Goal: Information Seeking & Learning: Learn about a topic

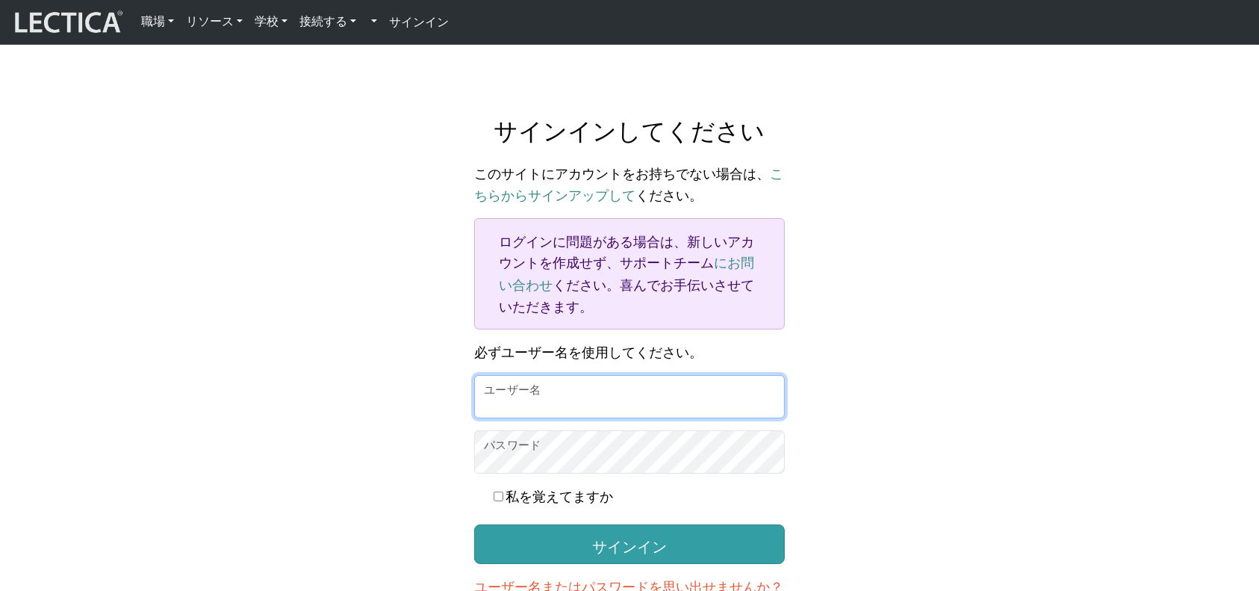
type input "MakotoAki"
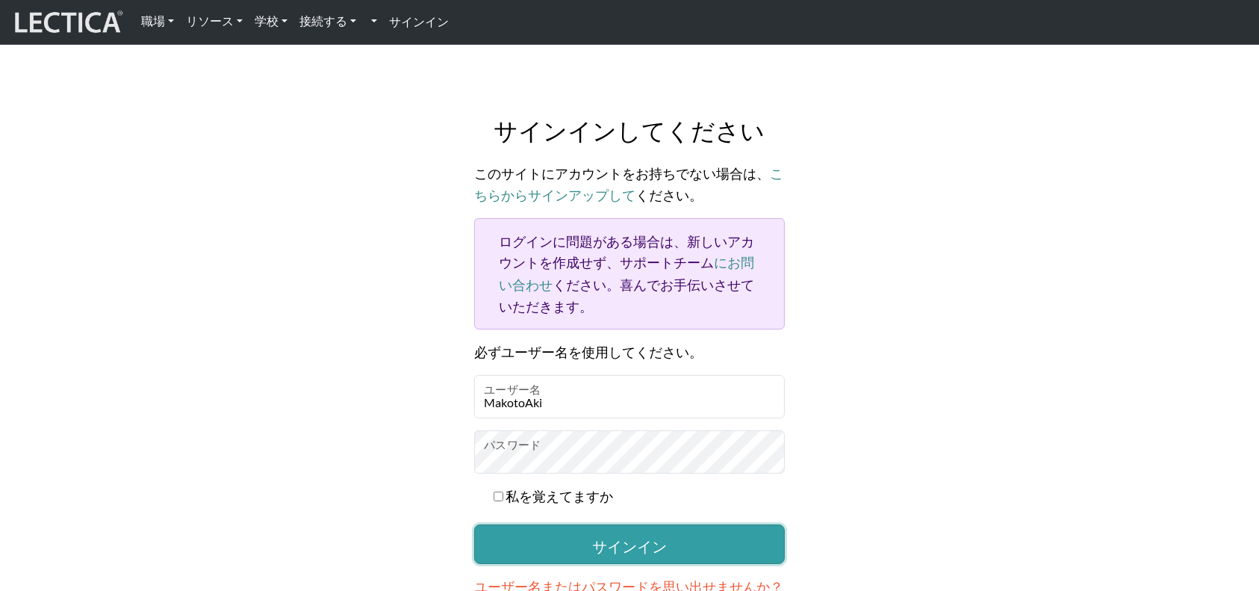
click at [634, 528] on button "サインイン" at bounding box center [629, 543] width 311 height 39
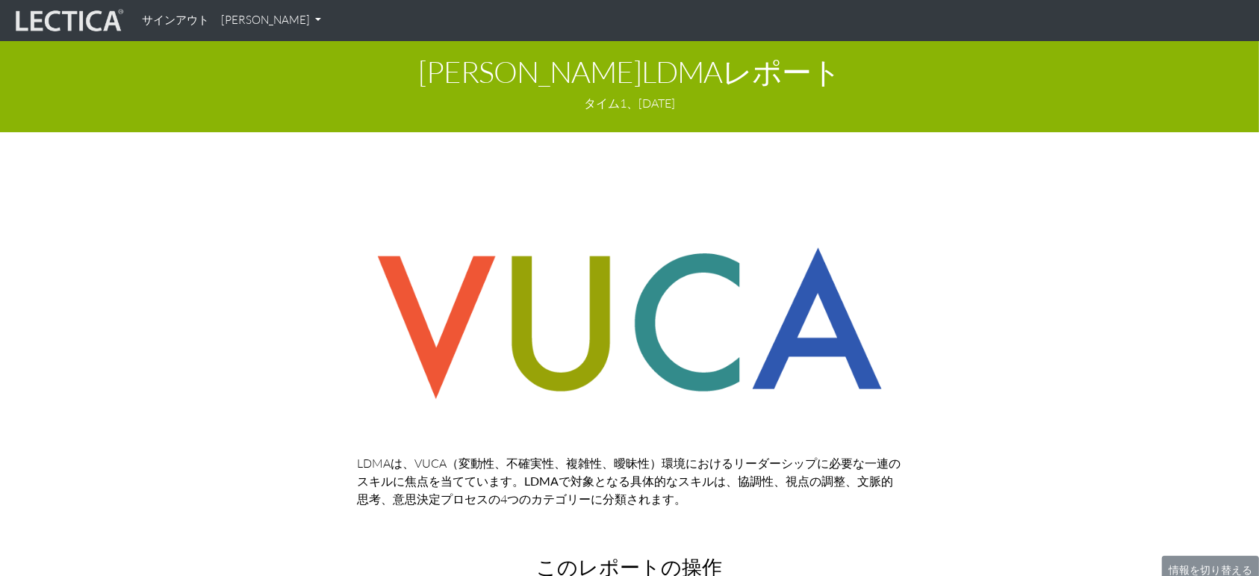
click at [989, 255] on div "LDMAは、VUCA（変動性、不確実性、複雑性、曖昧性）環境におけるリーダーシップに必要な一連のスキルに焦点を当てています 。LDMA で 対象 と なる 具…" at bounding box center [629, 373] width 851 height 291
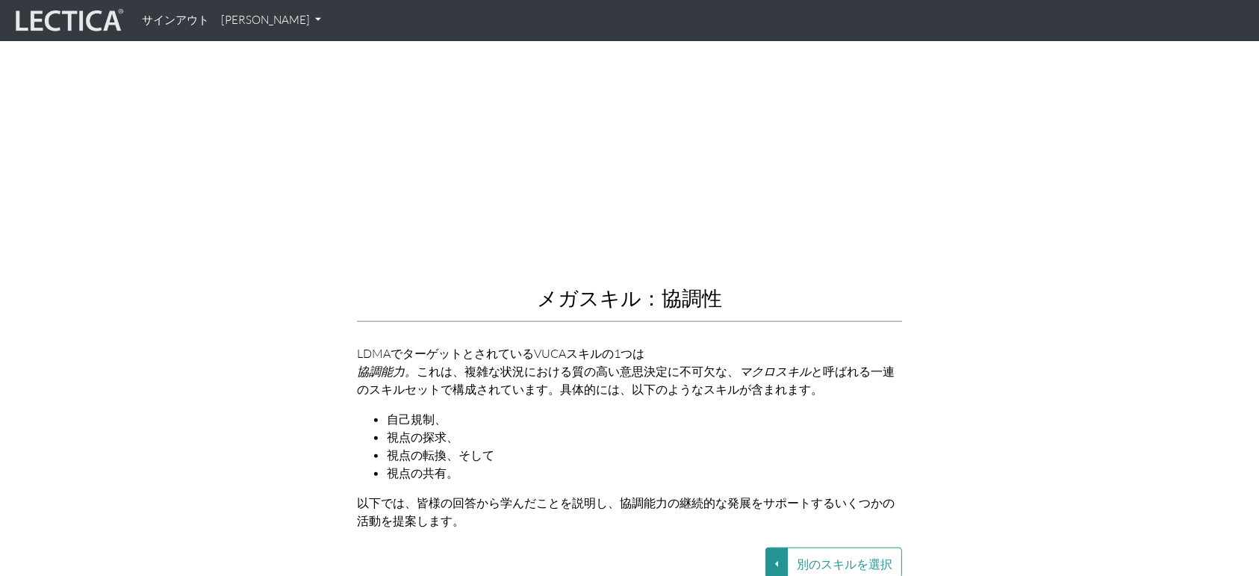
scroll to position [1593, 0]
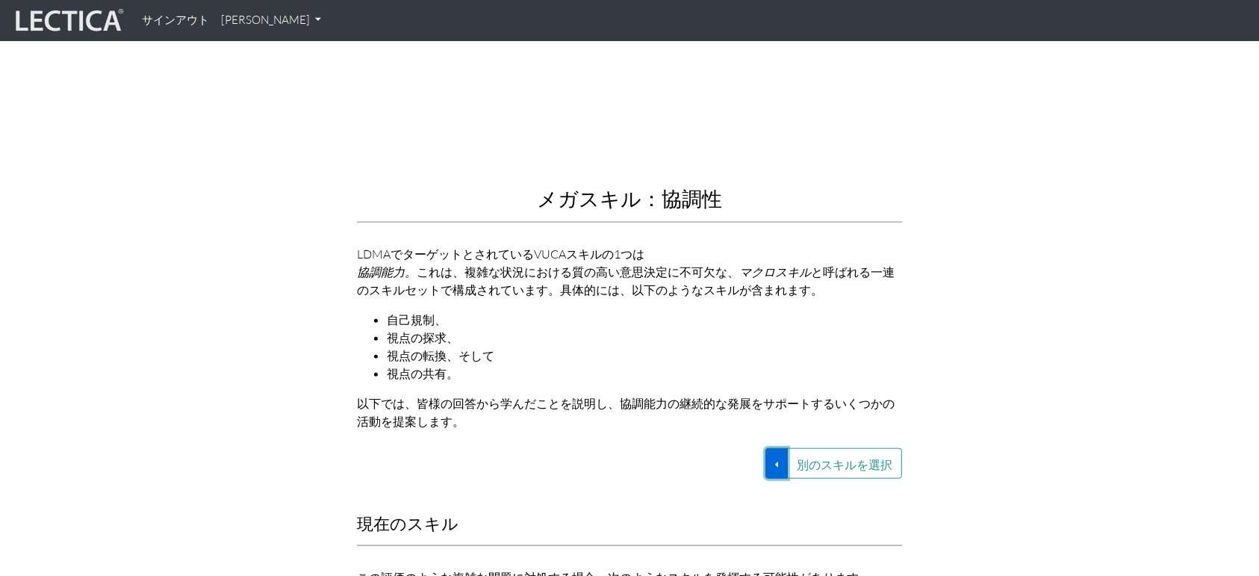
click at [777, 452] on button "別のスキルを選択" at bounding box center [776, 463] width 22 height 31
click at [1027, 323] on div "メガスキル：協調性 LDMAでターゲットとされているVUCAスキルの1つは 協調能力。 これは、複雑な状況における質の高い意思決定に不可欠な、 マクロスキル …" at bounding box center [629, 110] width 851 height 664
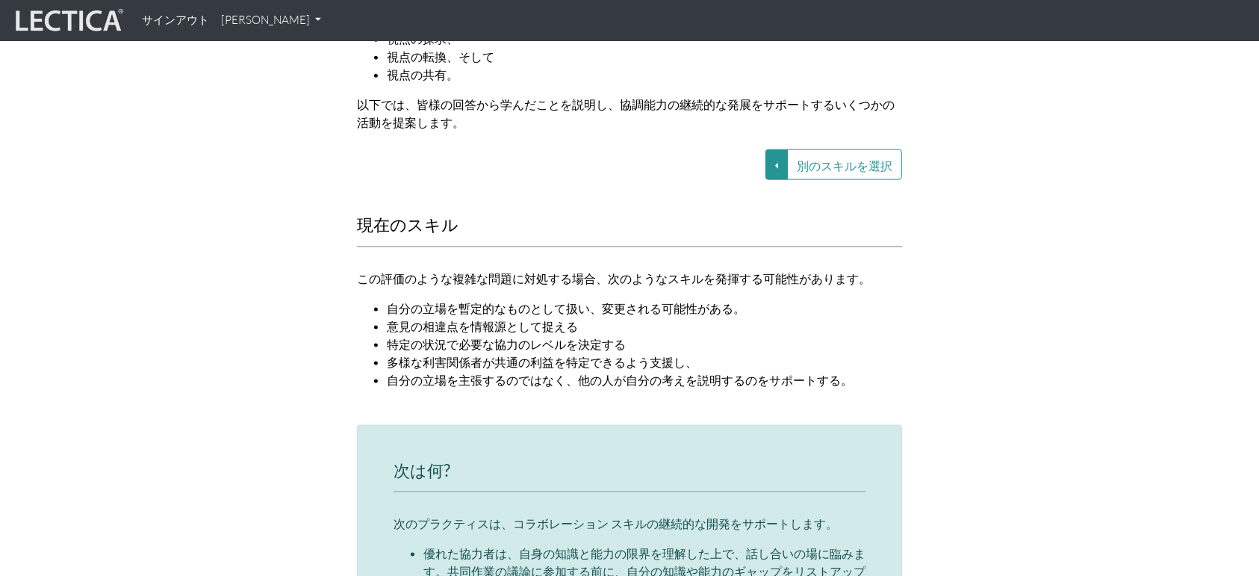
scroll to position [1792, 0]
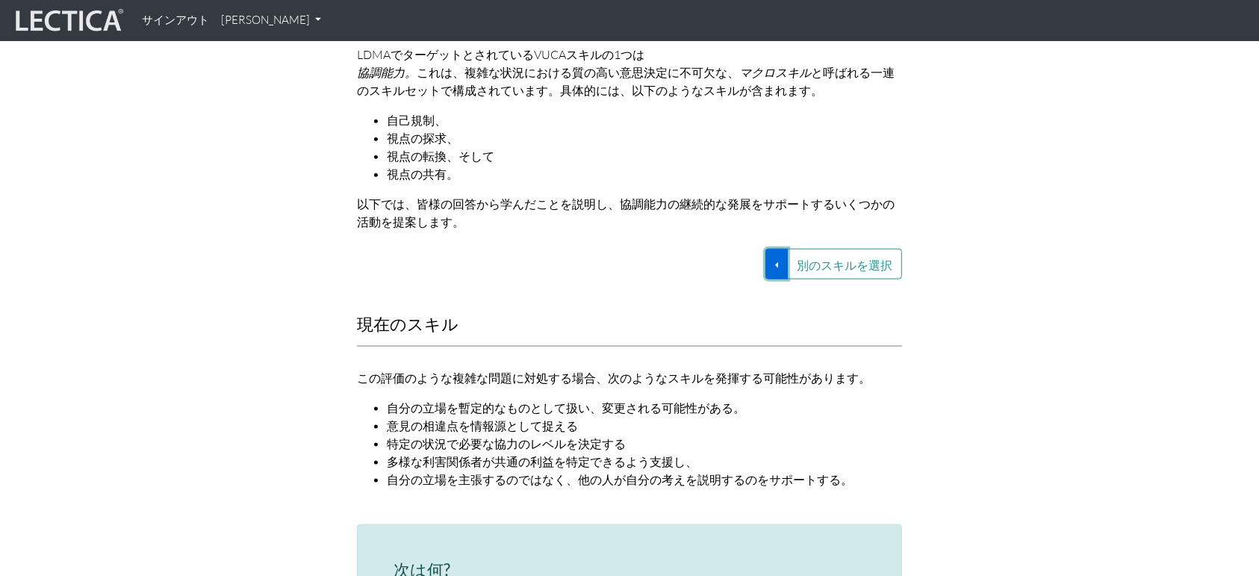
click at [776, 252] on button "別のスキルを選択" at bounding box center [776, 264] width 22 height 31
click at [699, 275] on font "VUCA—文脈的思考" at bounding box center [668, 281] width 90 height 13
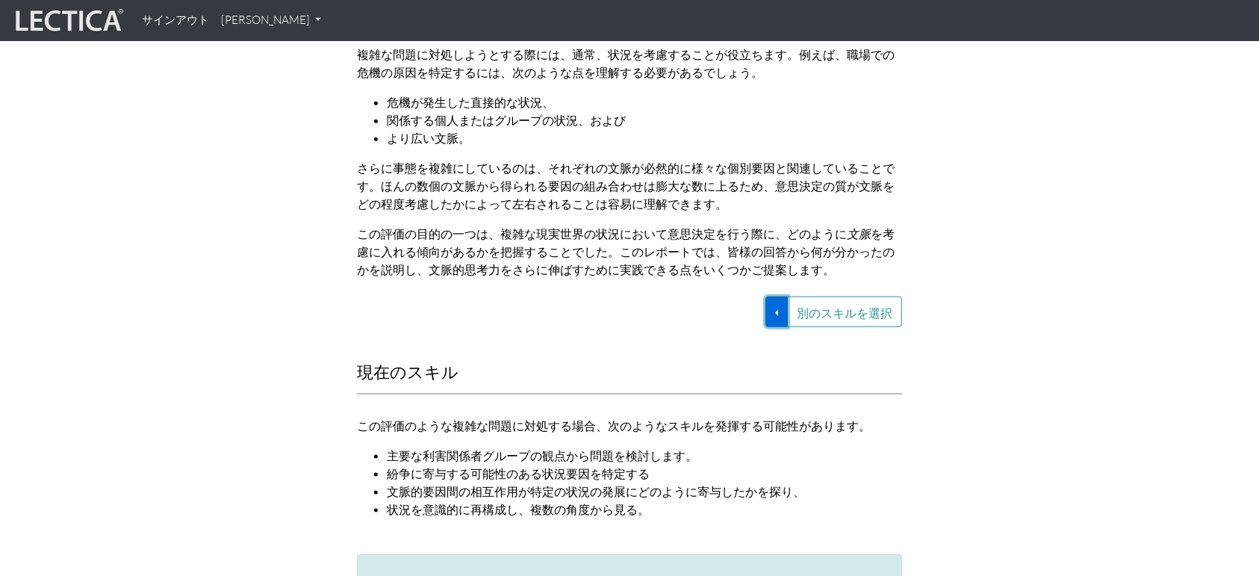
click at [784, 296] on button "別のスキルを選択" at bounding box center [776, 311] width 22 height 31
click at [954, 368] on div "現在のスキル この評価のような複雑な問題に対処する場合、次のようなスキルを発揮する可能性があります。 主要な利害関係者グループの観点から問題を検討します。 紛…" at bounding box center [629, 449] width 851 height 173
click at [775, 299] on button "別のスキルを選択" at bounding box center [776, 311] width 22 height 31
click at [718, 338] on link "VUCA—意思決定プロセス" at bounding box center [683, 346] width 128 height 17
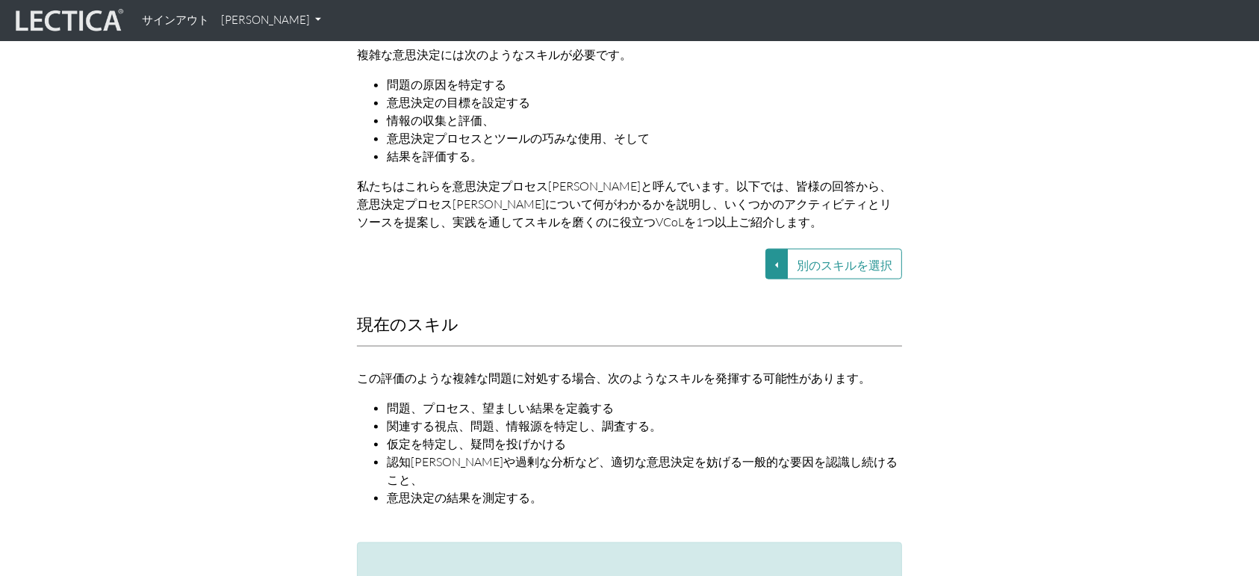
scroll to position [1692, 0]
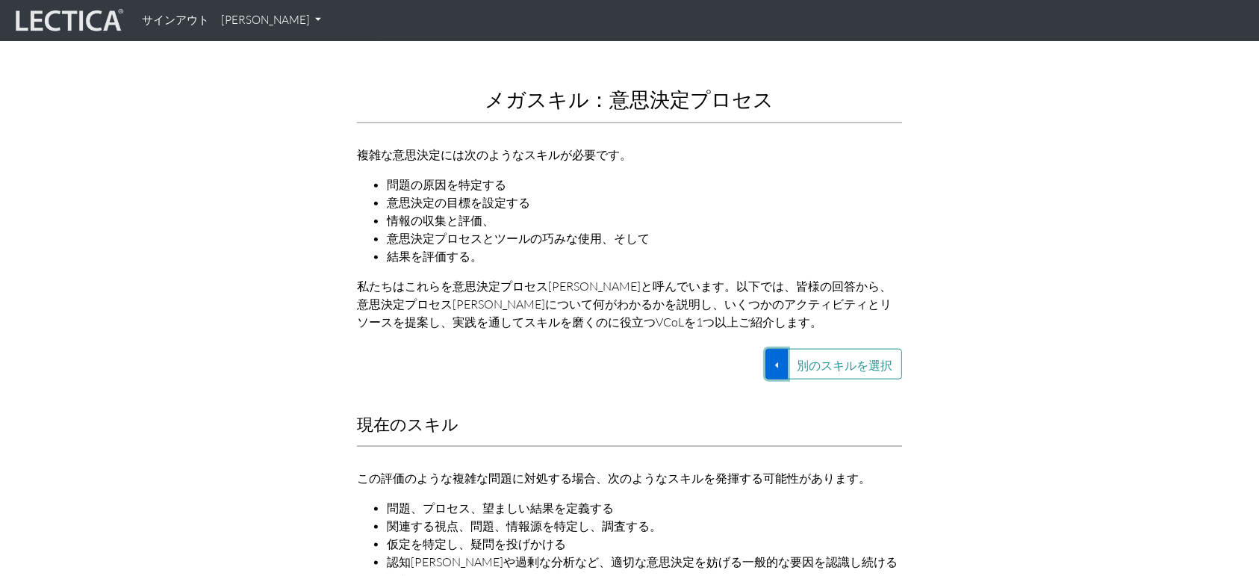
click at [777, 349] on button "別のスキルを選択" at bounding box center [776, 364] width 22 height 31
click at [675, 410] on font "VUCA—視点の調整" at bounding box center [639, 416] width 90 height 13
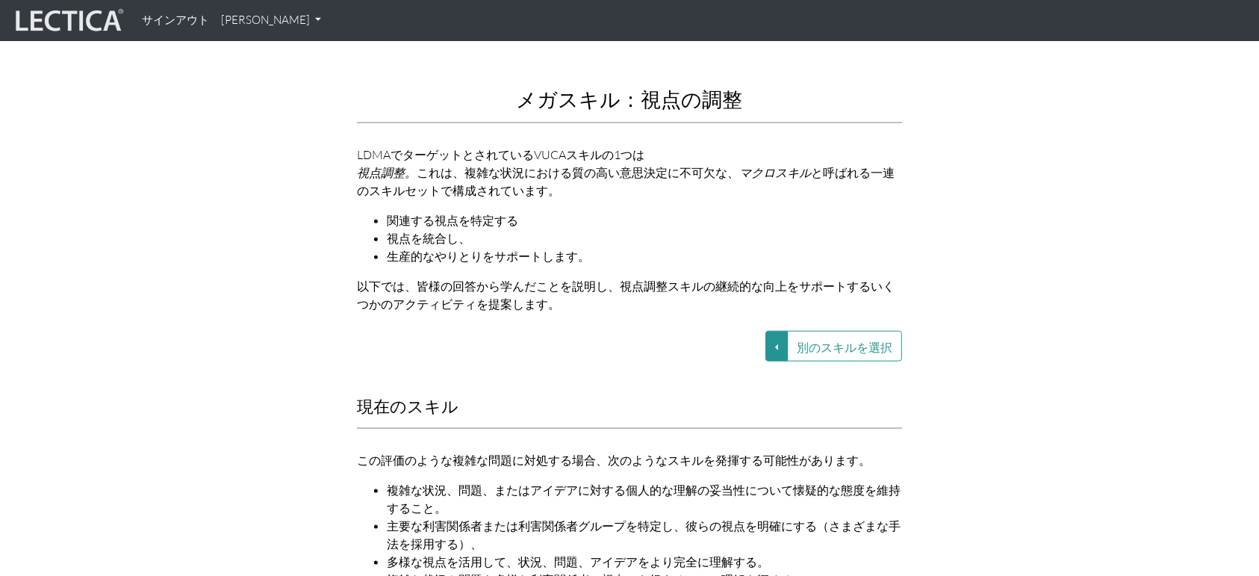
scroll to position [1792, 0]
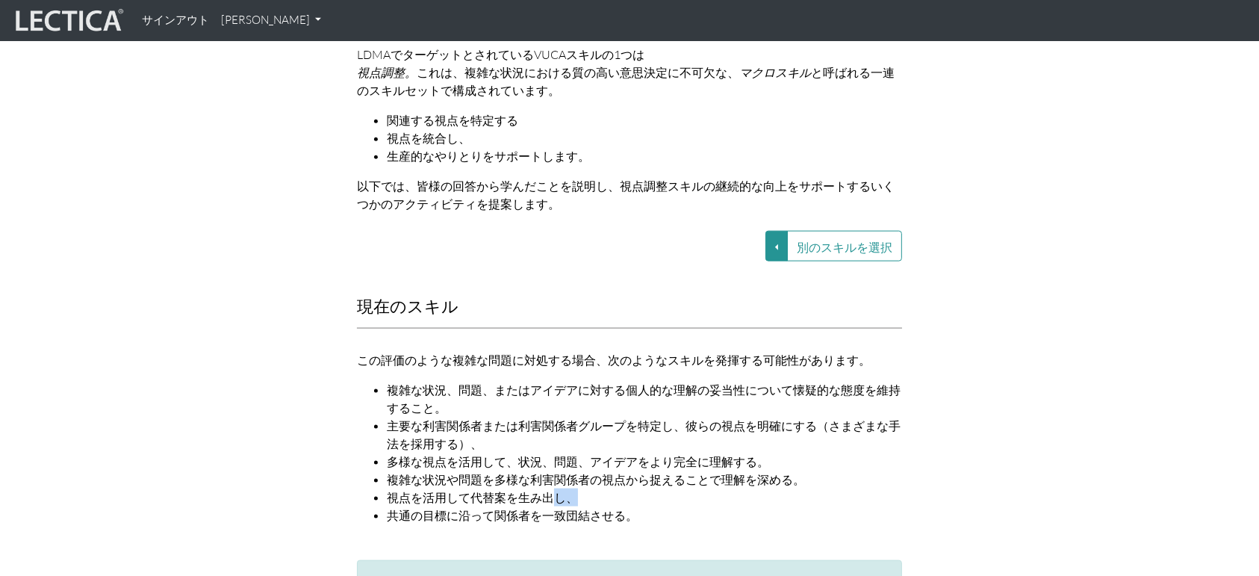
drag, startPoint x: 579, startPoint y: 461, endPoint x: 559, endPoint y: 466, distance: 20.1
click at [559, 488] on li "視点を活用して代替案を生み出し、" at bounding box center [644, 497] width 515 height 18
click at [639, 506] on li "共通の目標に沿って関係者を一致団結させる。" at bounding box center [644, 515] width 515 height 18
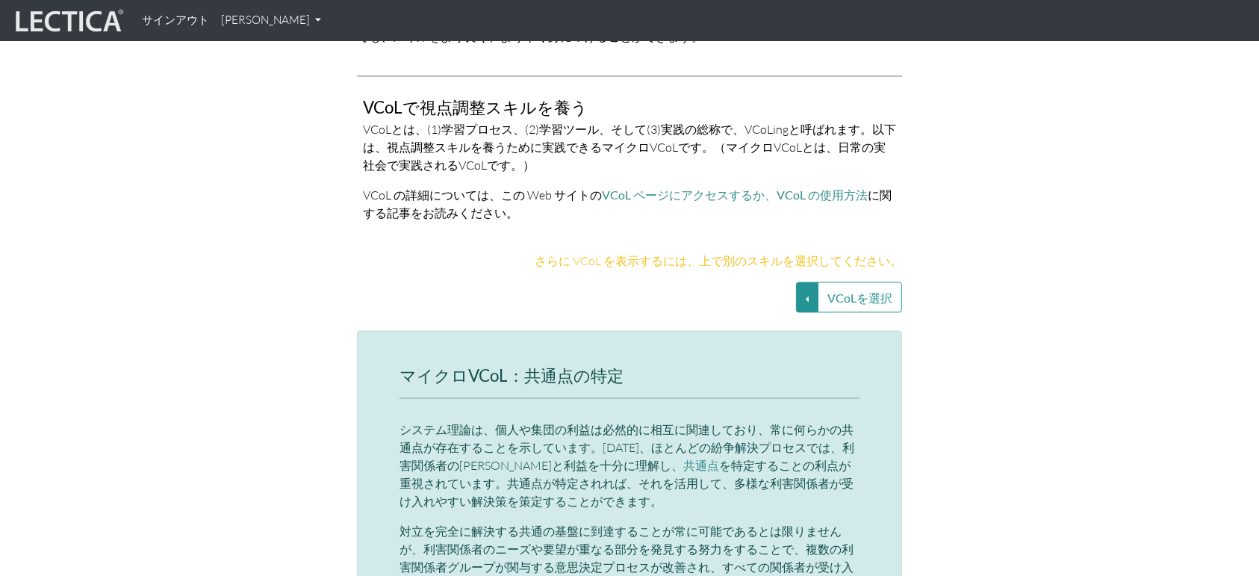
scroll to position [3125, 0]
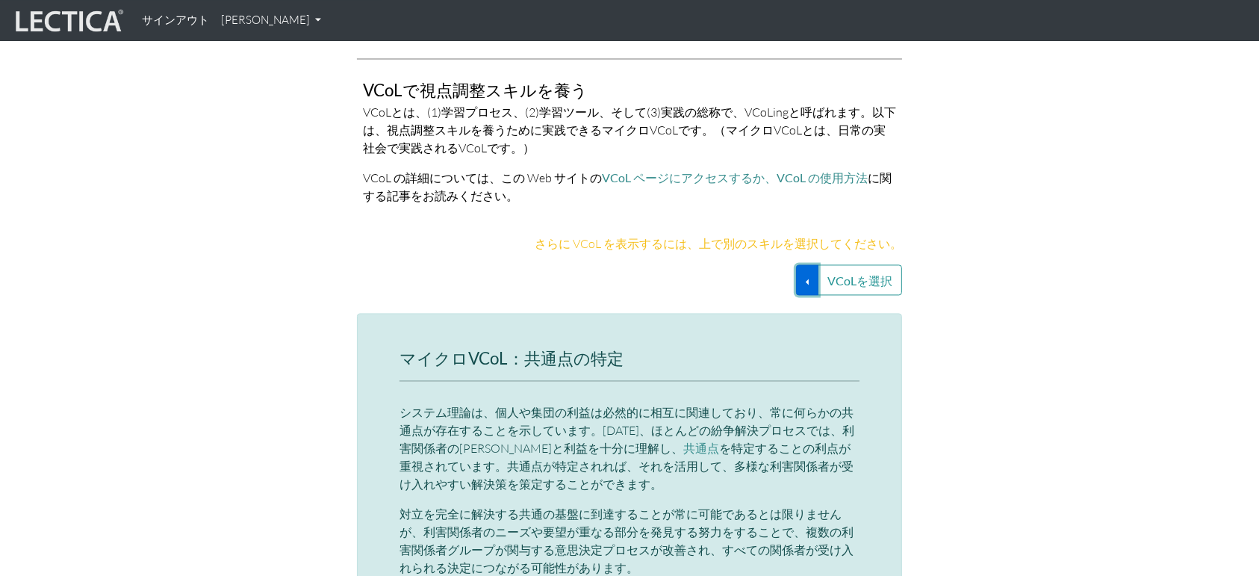
click at [812, 264] on button "VCoLを選択" at bounding box center [807, 279] width 22 height 31
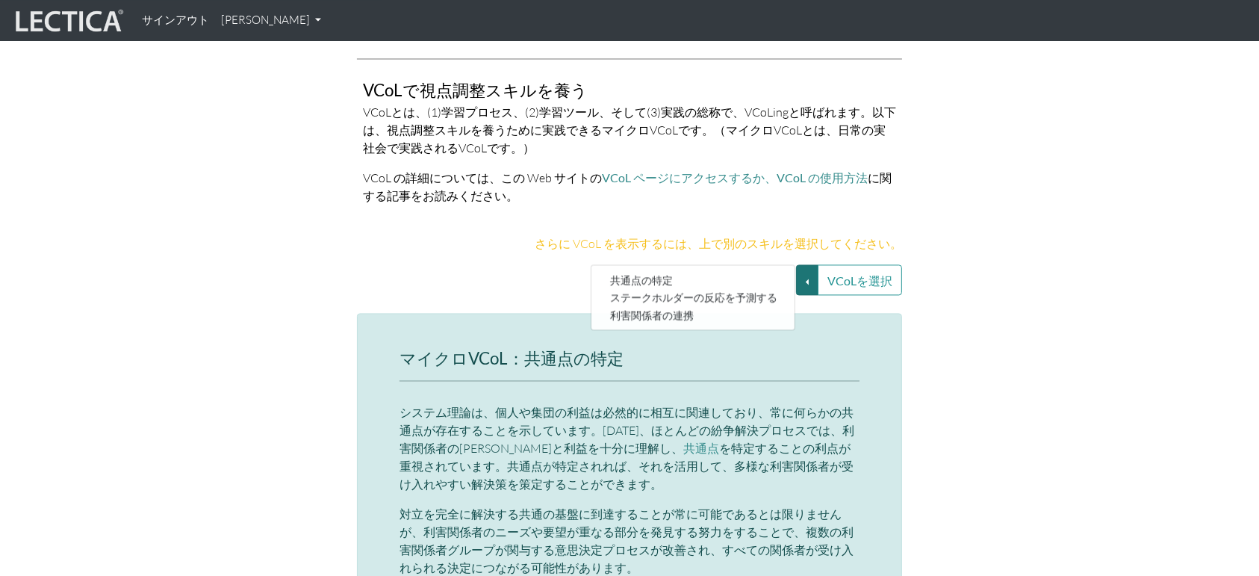
click at [440, 234] on p "さらに VCoL を表示するには、上で別のスキルを選択してください。" at bounding box center [629, 243] width 545 height 18
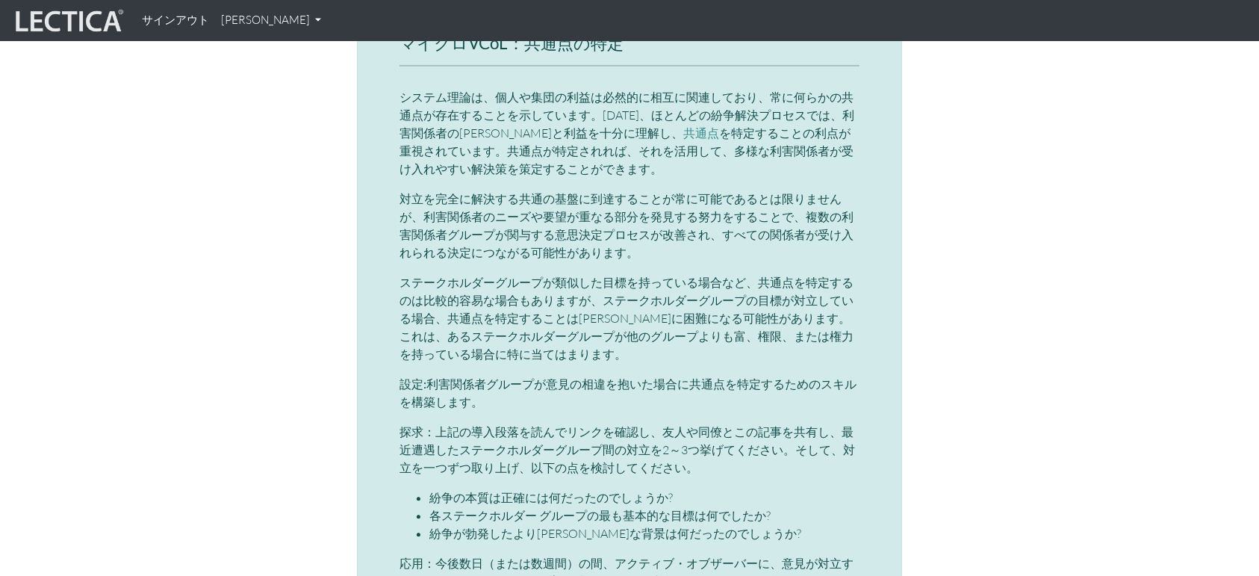
scroll to position [3448, 0]
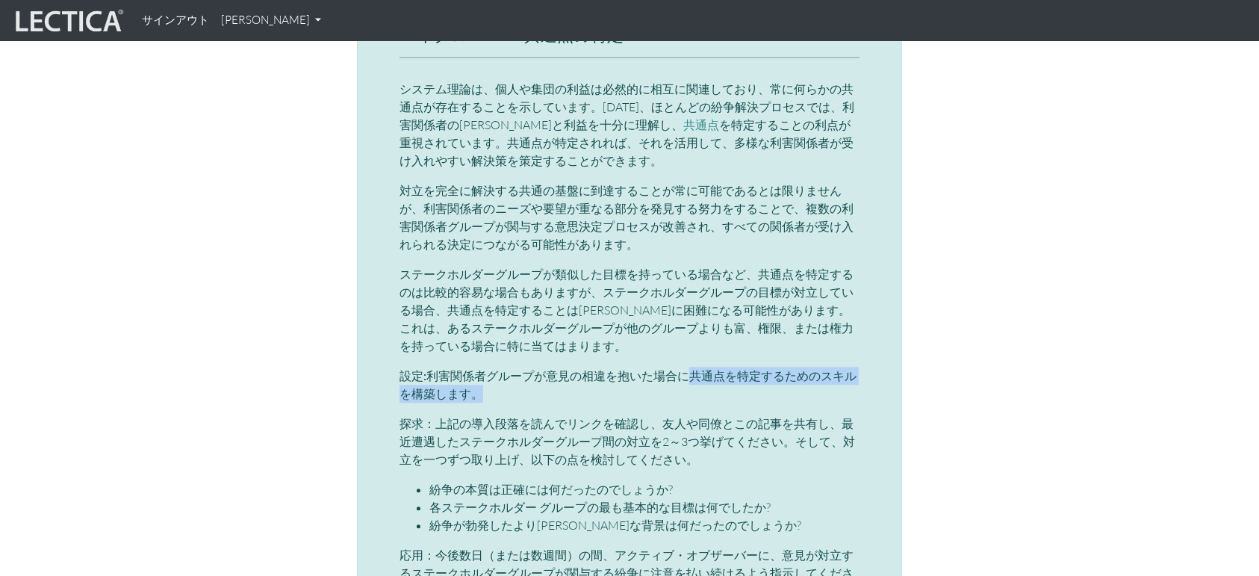
drag, startPoint x: 693, startPoint y: 340, endPoint x: 695, endPoint y: 352, distance: 11.4
click at [695, 367] on p "設定: 利害関係者グループが意見の相違を抱いた場合に共通点を特定するためのスキルを構築します。" at bounding box center [629, 385] width 460 height 36
drag, startPoint x: 768, startPoint y: 338, endPoint x: 422, endPoint y: 337, distance: 346.4
click at [422, 368] on font "設定:" at bounding box center [412, 375] width 27 height 14
drag, startPoint x: 426, startPoint y: 338, endPoint x: 468, endPoint y: 349, distance: 43.3
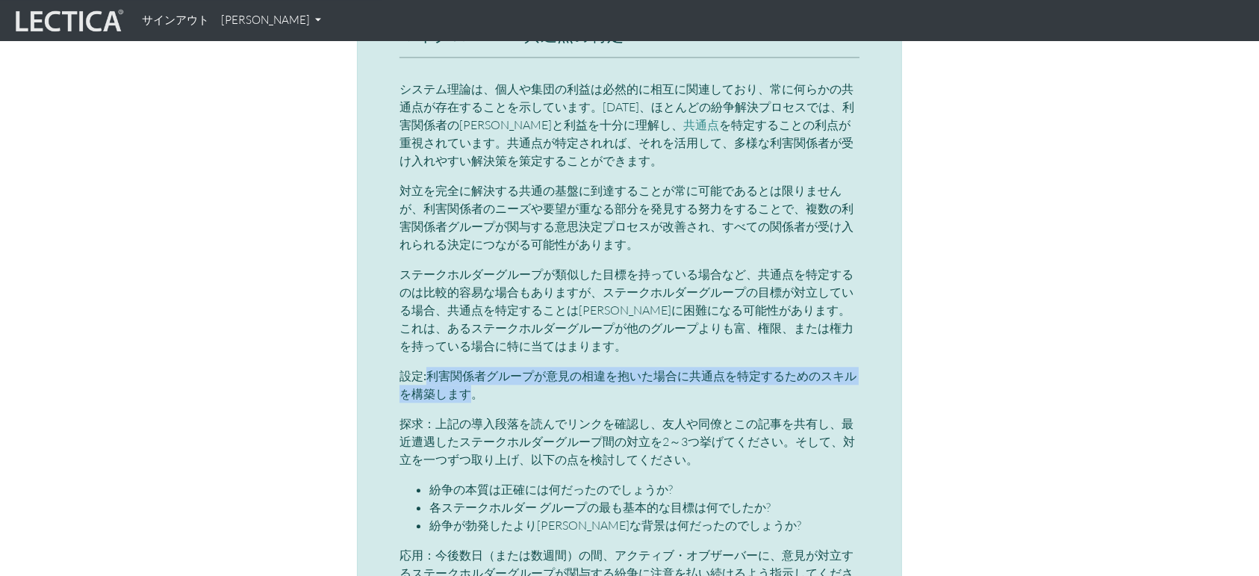
click at [468, 368] on font "利害関係者グループが意見の相違を抱いた場合に共通点を特定するためのスキルを構築します。" at bounding box center [627, 384] width 457 height 33
copy font "利害関係者グループが意見の相違を抱いた場合に共通点を特定するためのスキルを構築します"
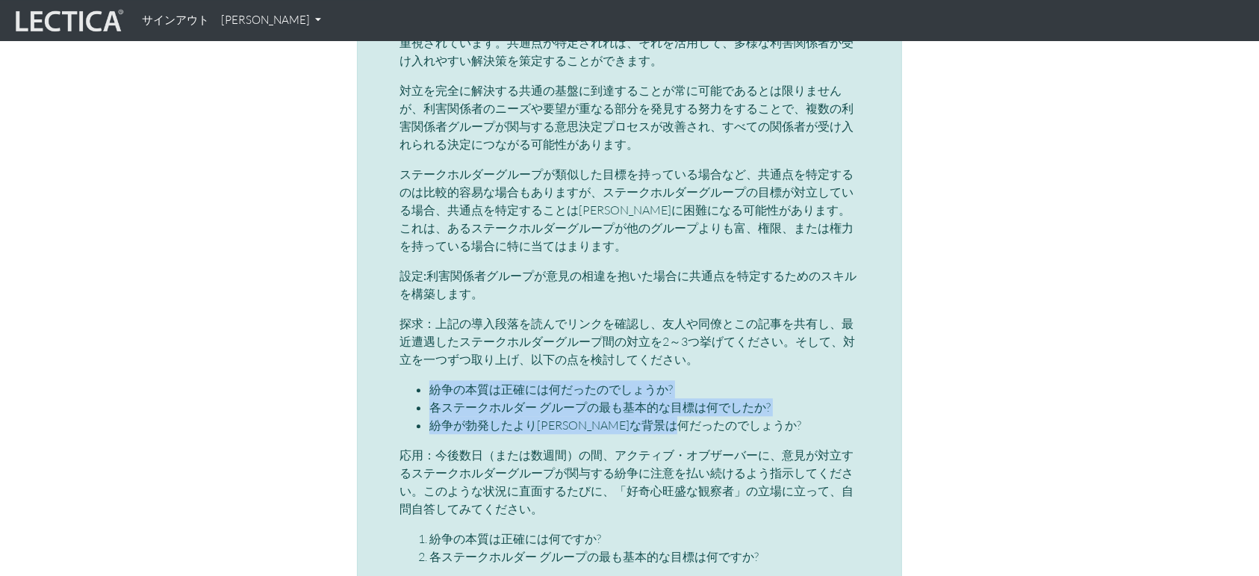
drag, startPoint x: 432, startPoint y: 349, endPoint x: 776, endPoint y: 383, distance: 346.6
click at [776, 383] on ul "紛争の本質は正確には何だったのでしょうか? 各ステークホルダー グループの最も基本的な目標は何でしたか? 紛争が勃発したより[PERSON_NAME]な背景は…" at bounding box center [629, 407] width 460 height 54
copy ul "紛争の本質は正確には何だったのでしょうか? 各ステークホルダー グループの最も基本的な目標は何でしたか? 紛争が勃発したより[PERSON_NAME]な背景は…"
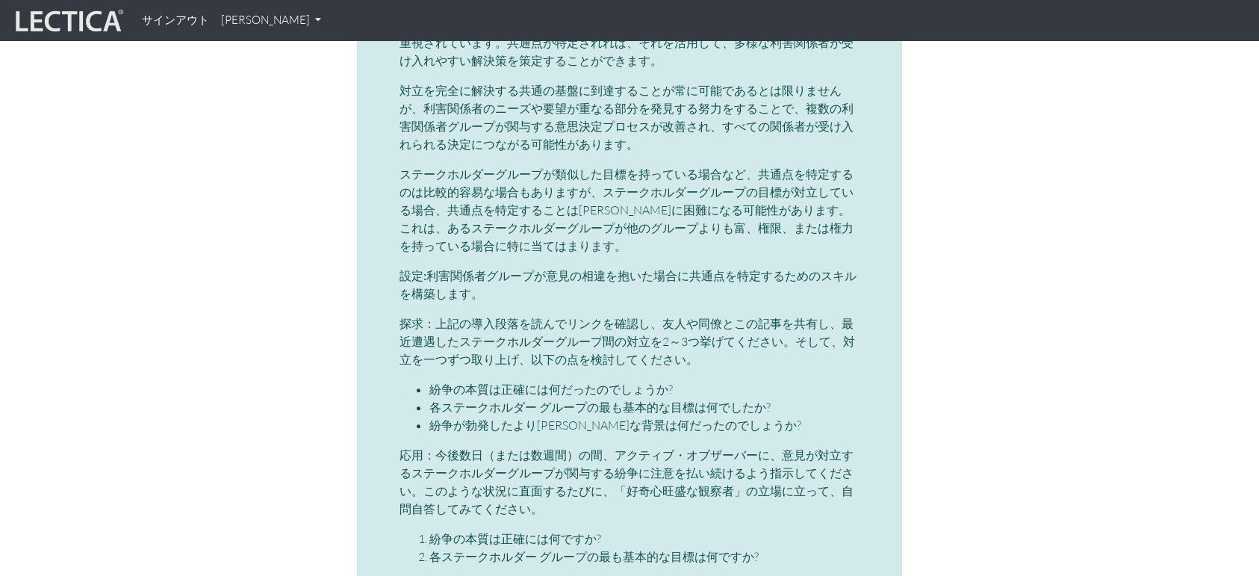
click at [584, 448] on font "今後数日（または数週間）の間、アクティブ・オブザーバーに、意見が対立するステークホルダーグループが関与する紛争に注意を払い続けるよう指示してください。このよう…" at bounding box center [626, 481] width 454 height 69
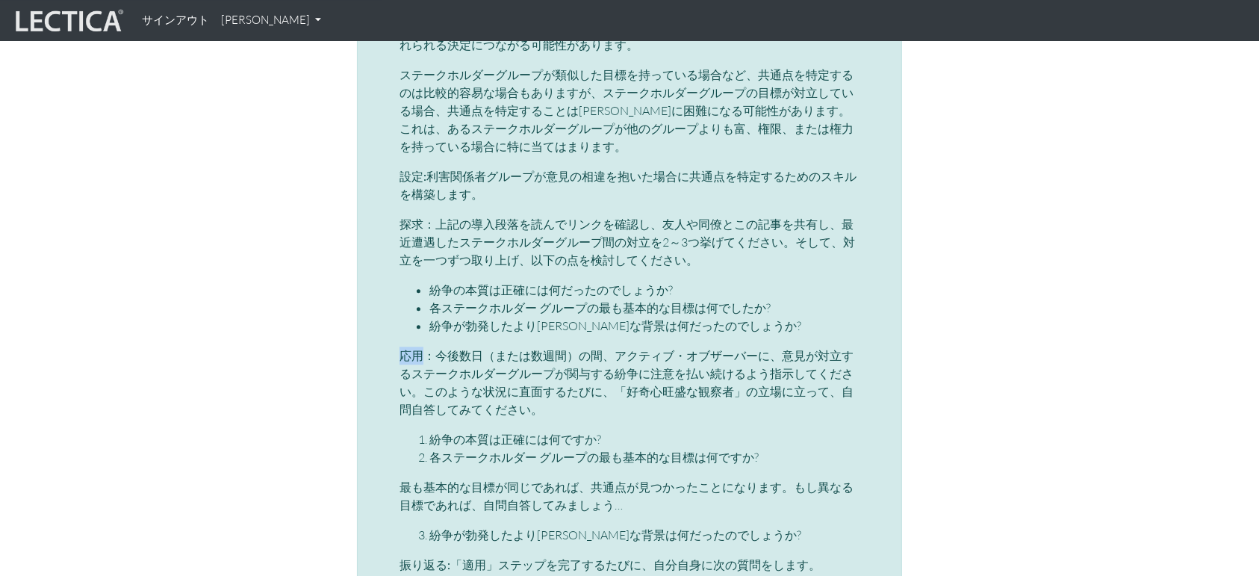
drag, startPoint x: 400, startPoint y: 317, endPoint x: 424, endPoint y: 317, distance: 23.9
click at [424, 348] on font "応用：" at bounding box center [417, 355] width 36 height 14
copy font "応用"
